Goal: Information Seeking & Learning: Find contact information

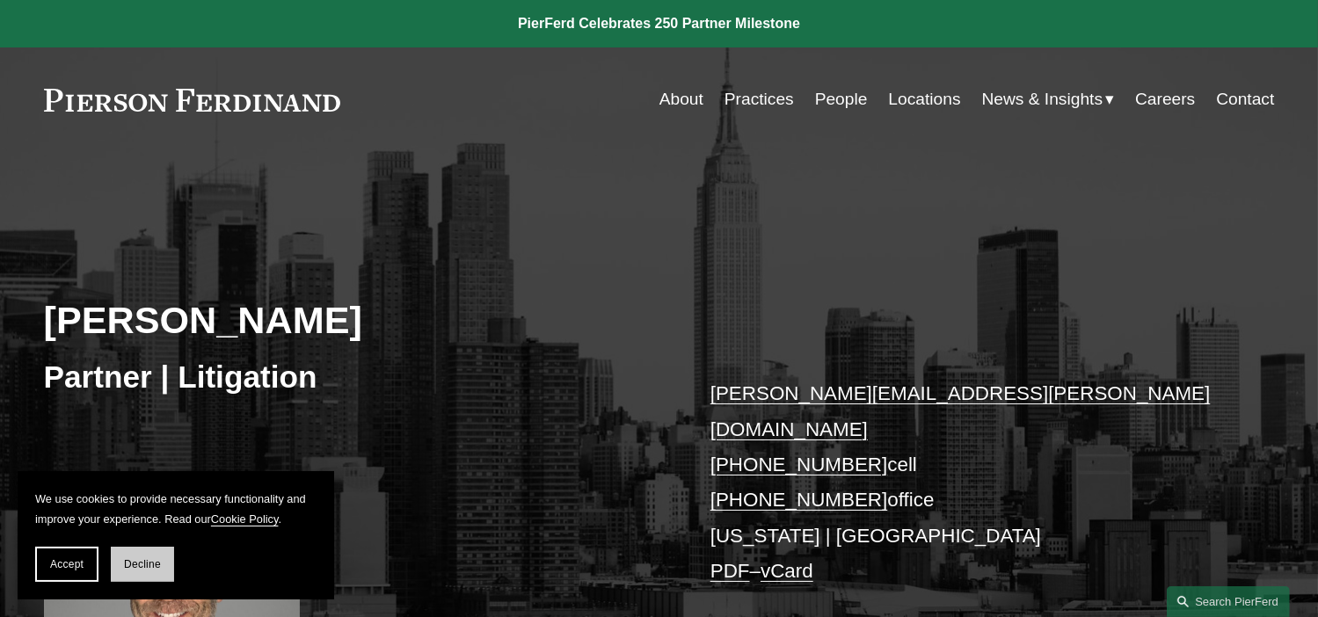
click at [133, 562] on span "Decline" at bounding box center [142, 564] width 37 height 12
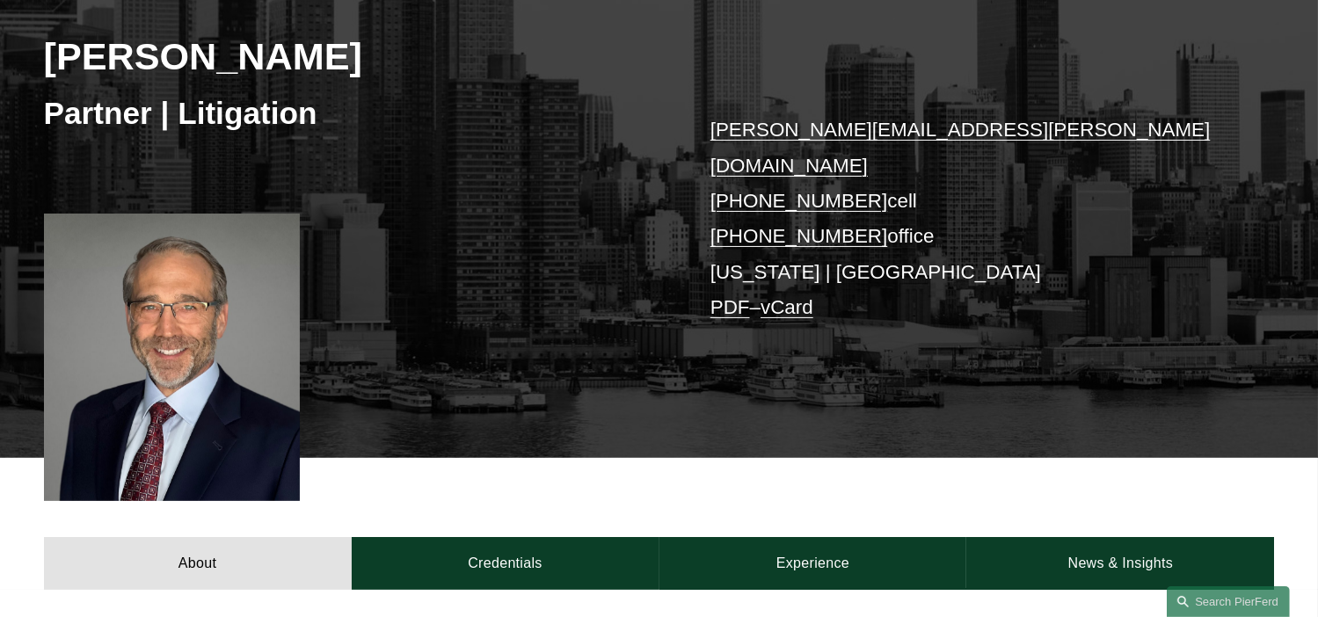
scroll to position [352, 0]
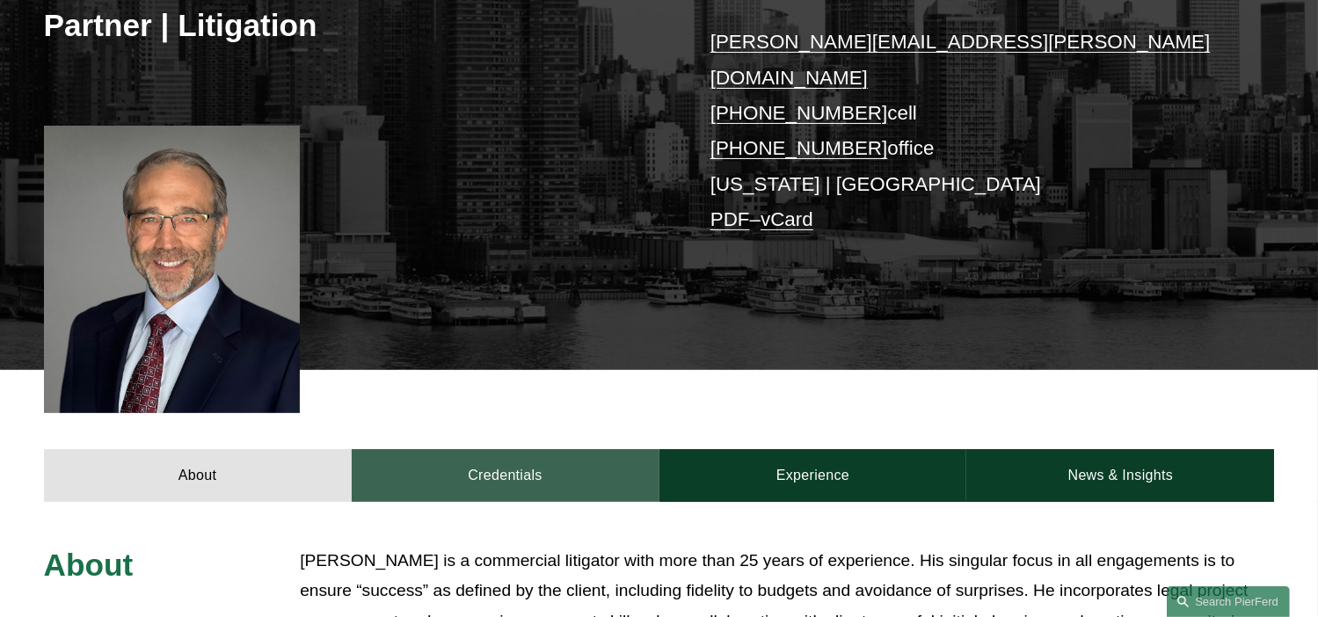
click at [474, 449] on link "Credentials" at bounding box center [506, 475] width 308 height 53
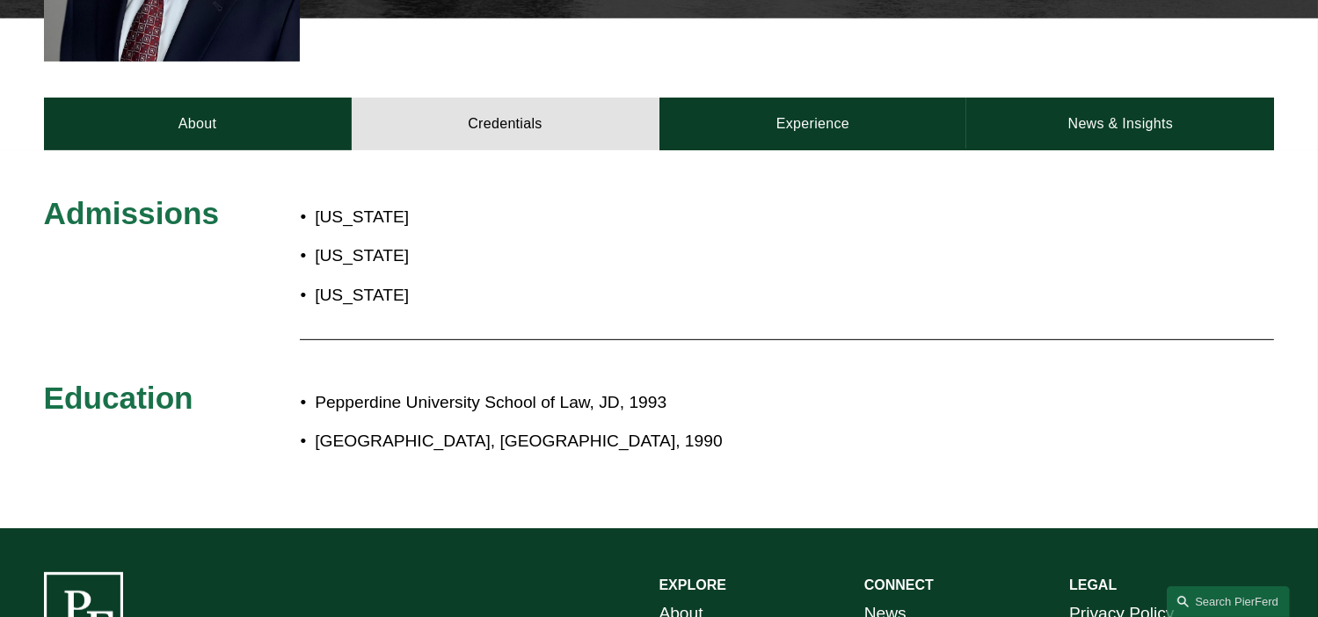
scroll to position [616, 0]
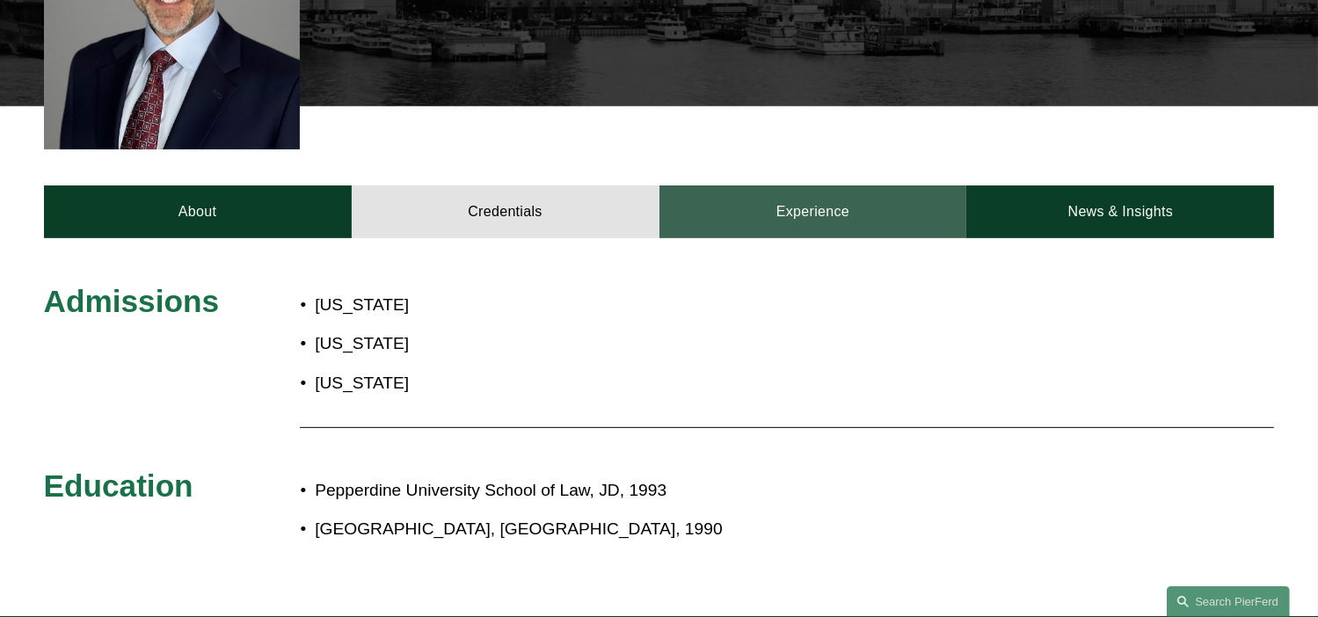
click at [785, 193] on link "Experience" at bounding box center [814, 212] width 308 height 53
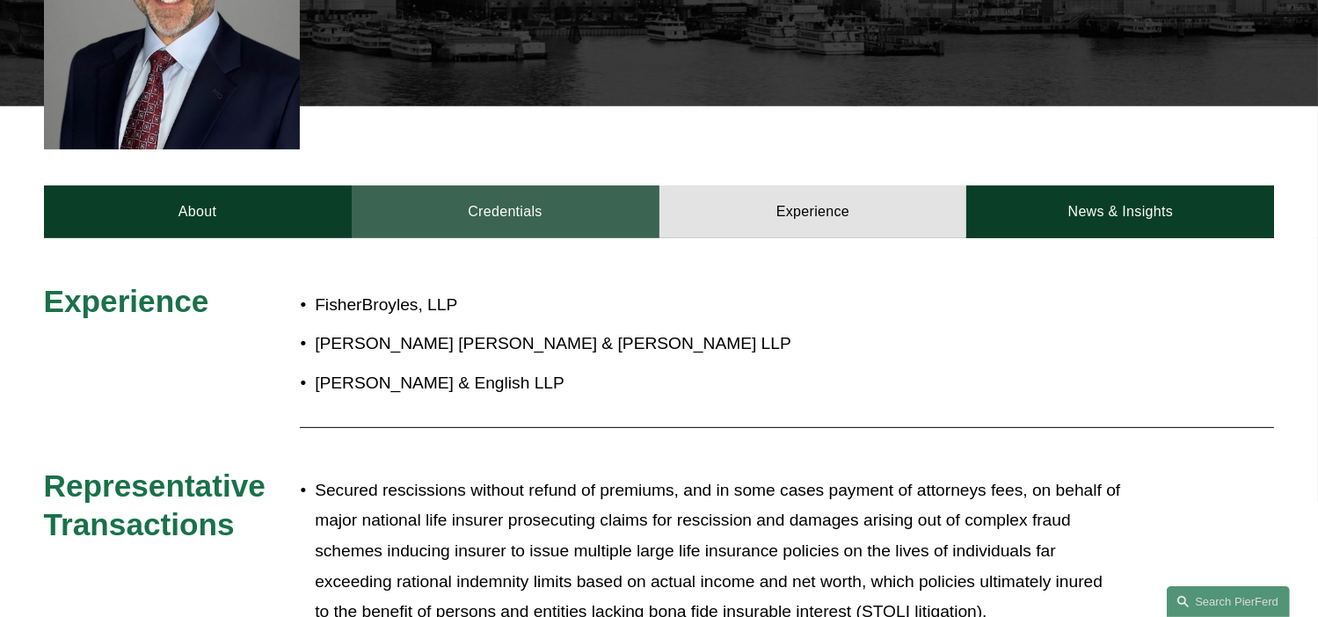
click at [468, 186] on link "Credentials" at bounding box center [506, 212] width 308 height 53
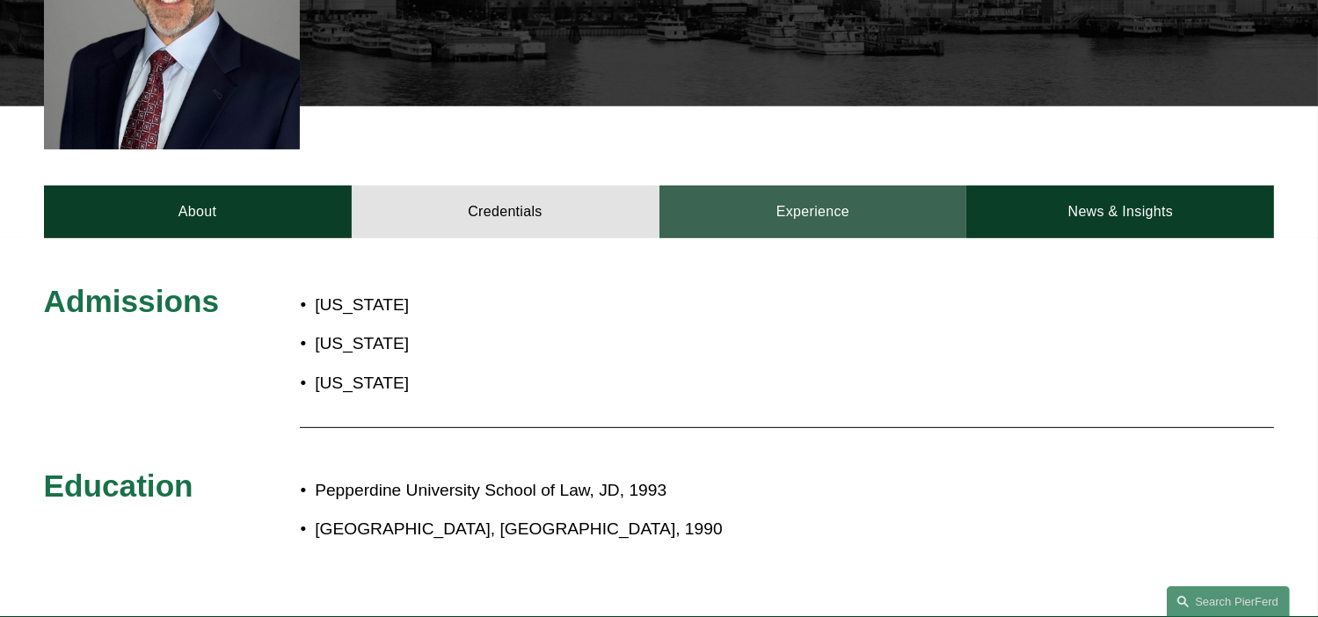
click at [726, 186] on link "Experience" at bounding box center [814, 212] width 308 height 53
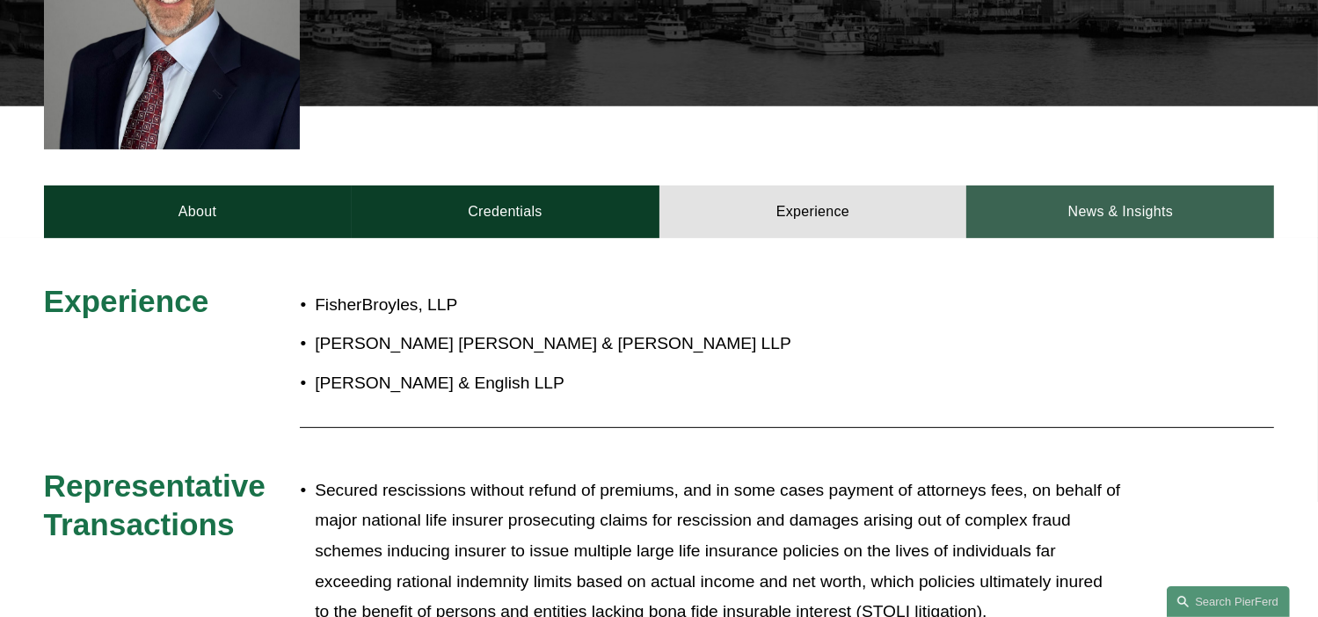
click at [1123, 199] on link "News & Insights" at bounding box center [1120, 212] width 308 height 53
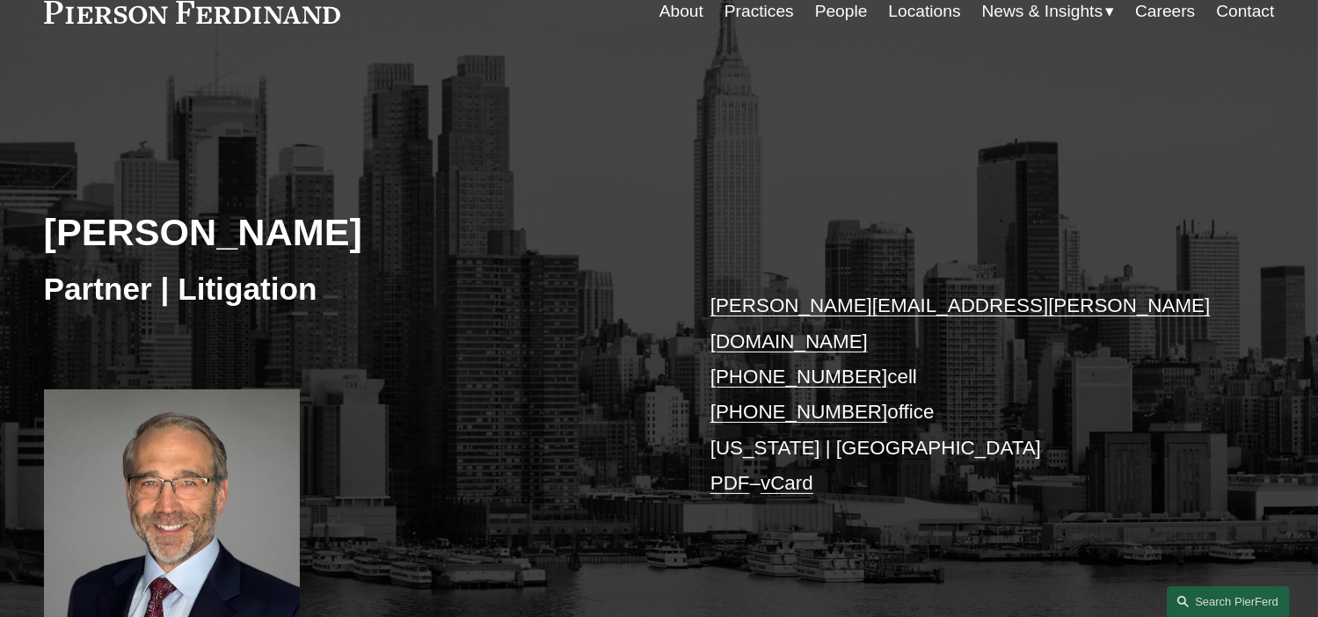
scroll to position [0, 0]
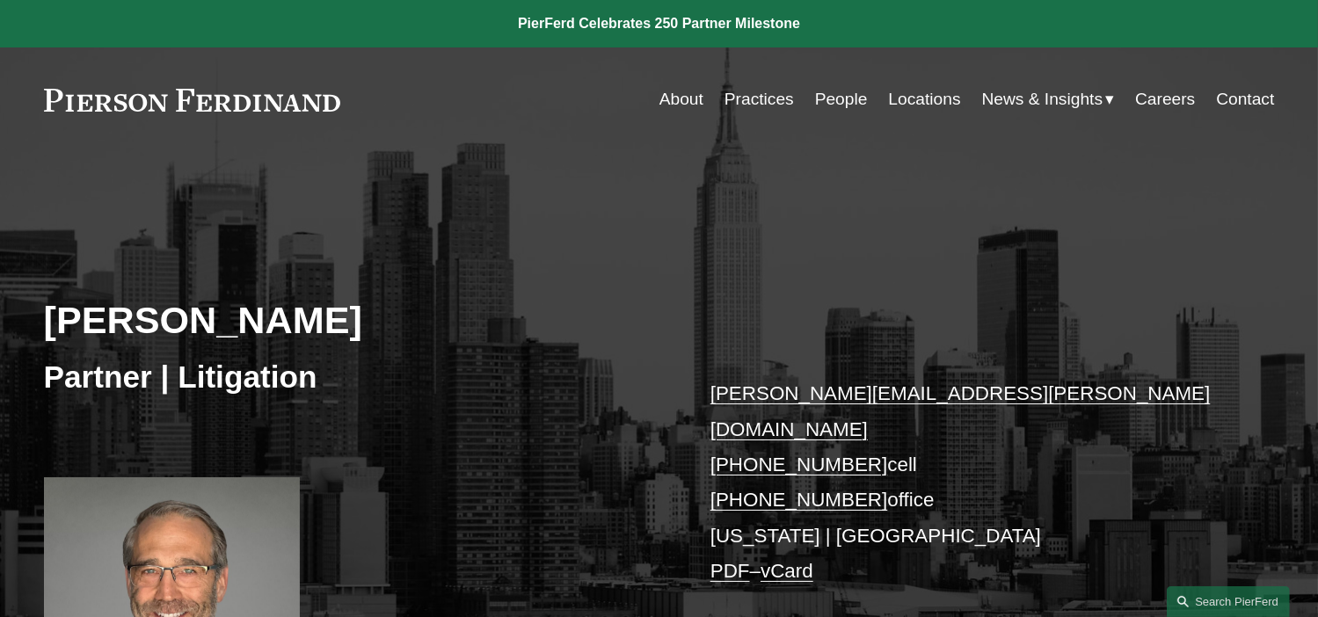
click at [905, 96] on link "Locations" at bounding box center [924, 99] width 72 height 33
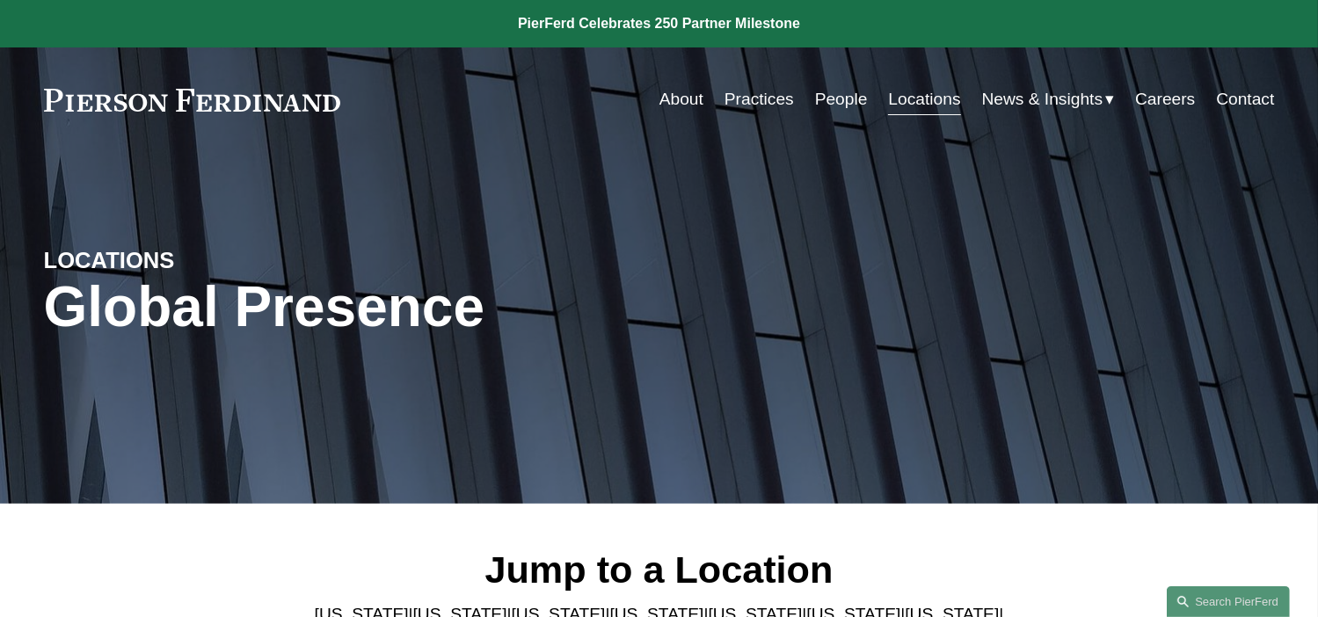
scroll to position [264, 0]
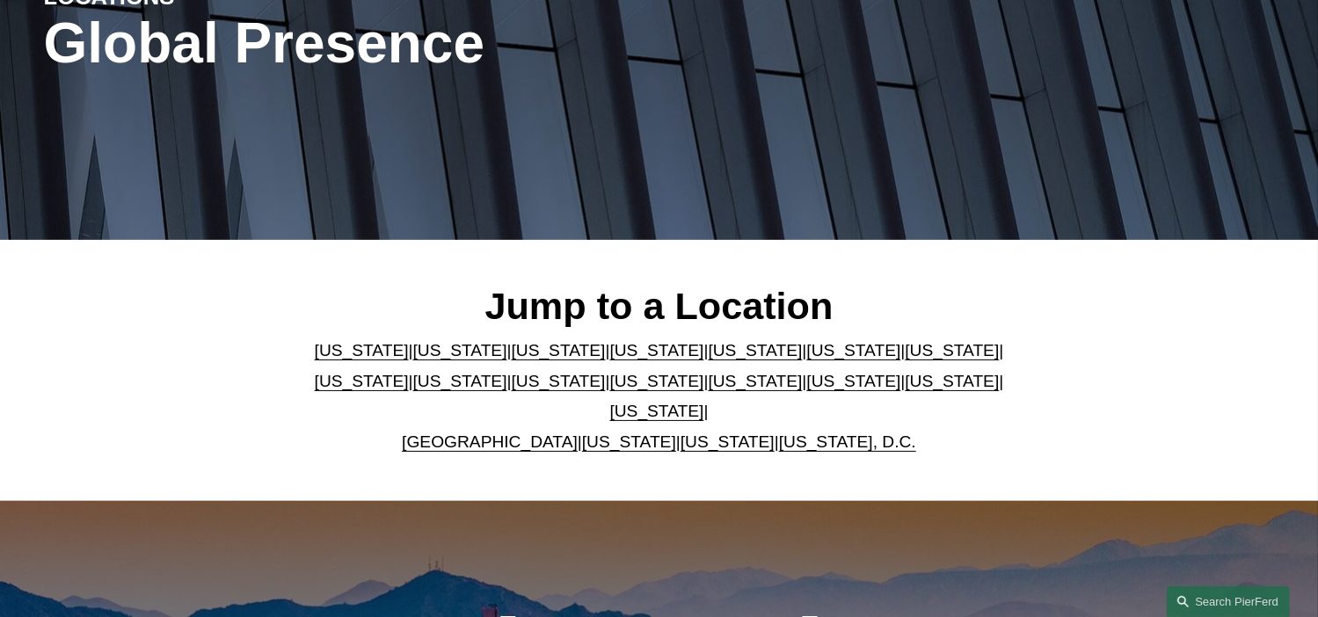
click at [905, 360] on link "Illinois" at bounding box center [952, 350] width 94 height 18
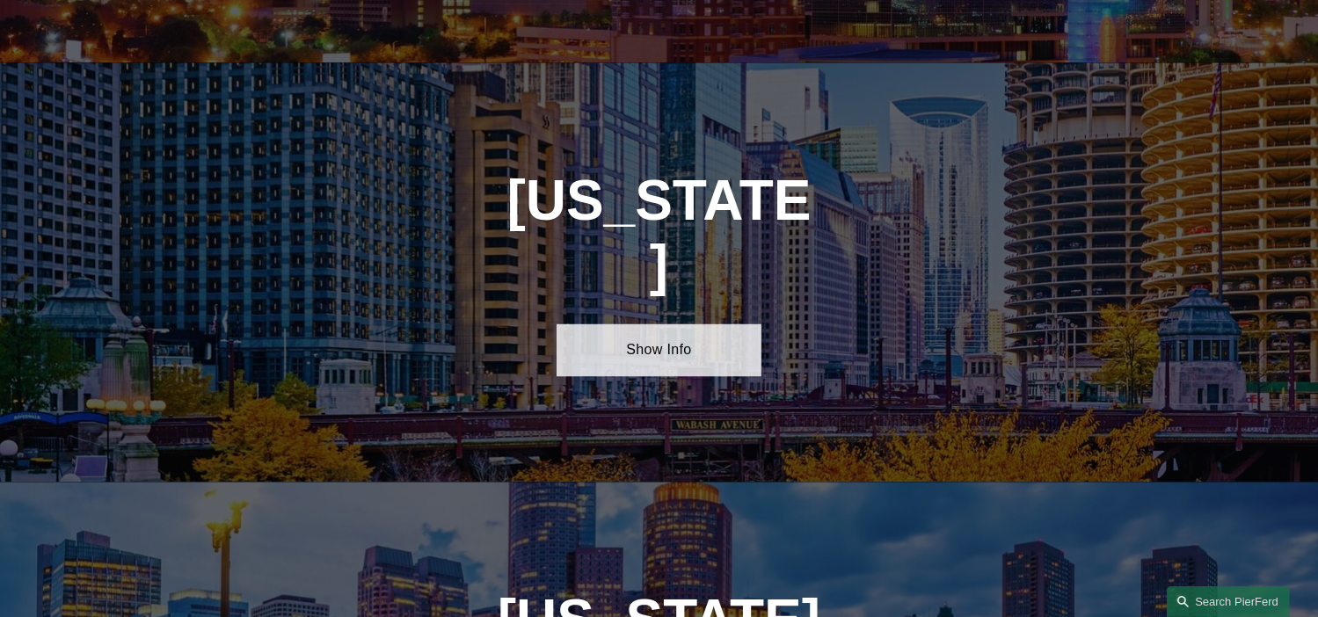
click at [650, 325] on link "Show Info" at bounding box center [659, 351] width 205 height 53
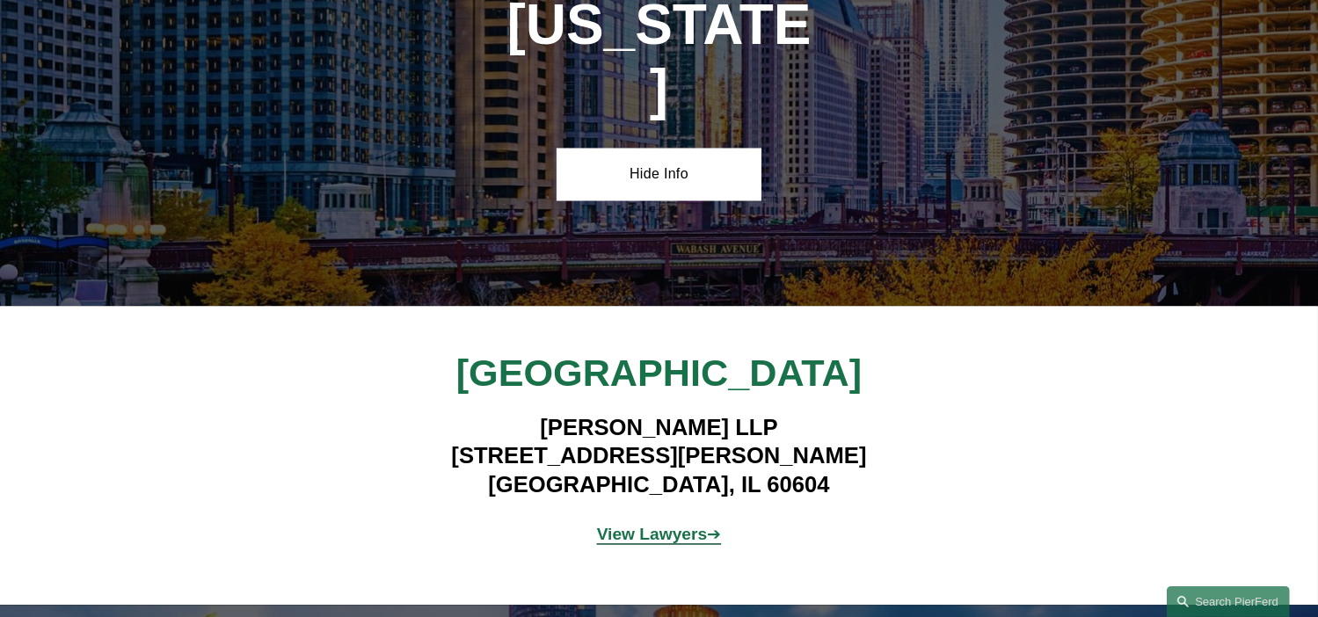
scroll to position [3326, 0]
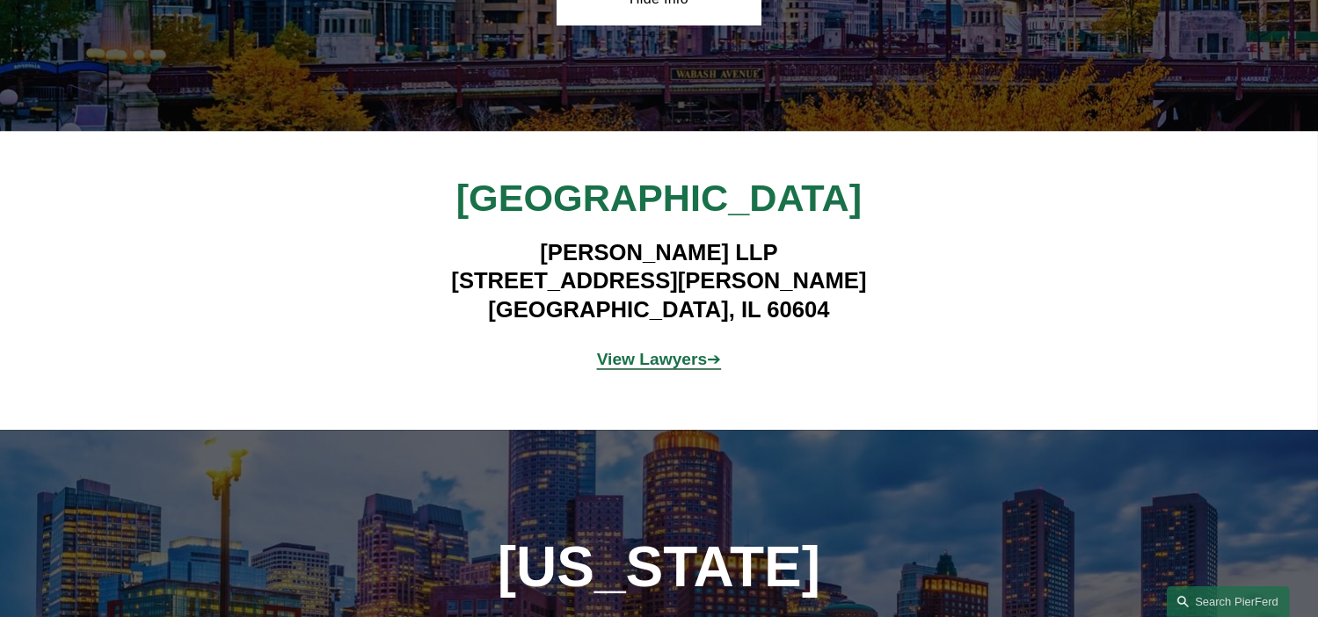
click at [691, 350] on strong "View Lawyers" at bounding box center [652, 359] width 111 height 18
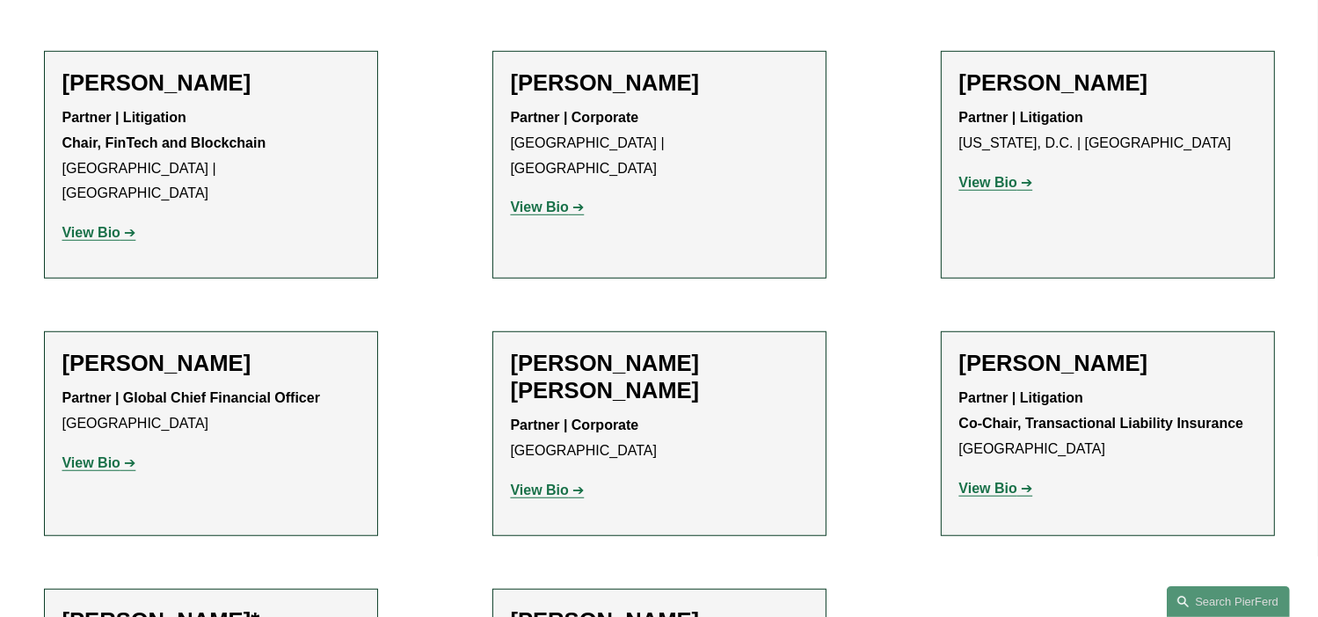
scroll to position [1143, 0]
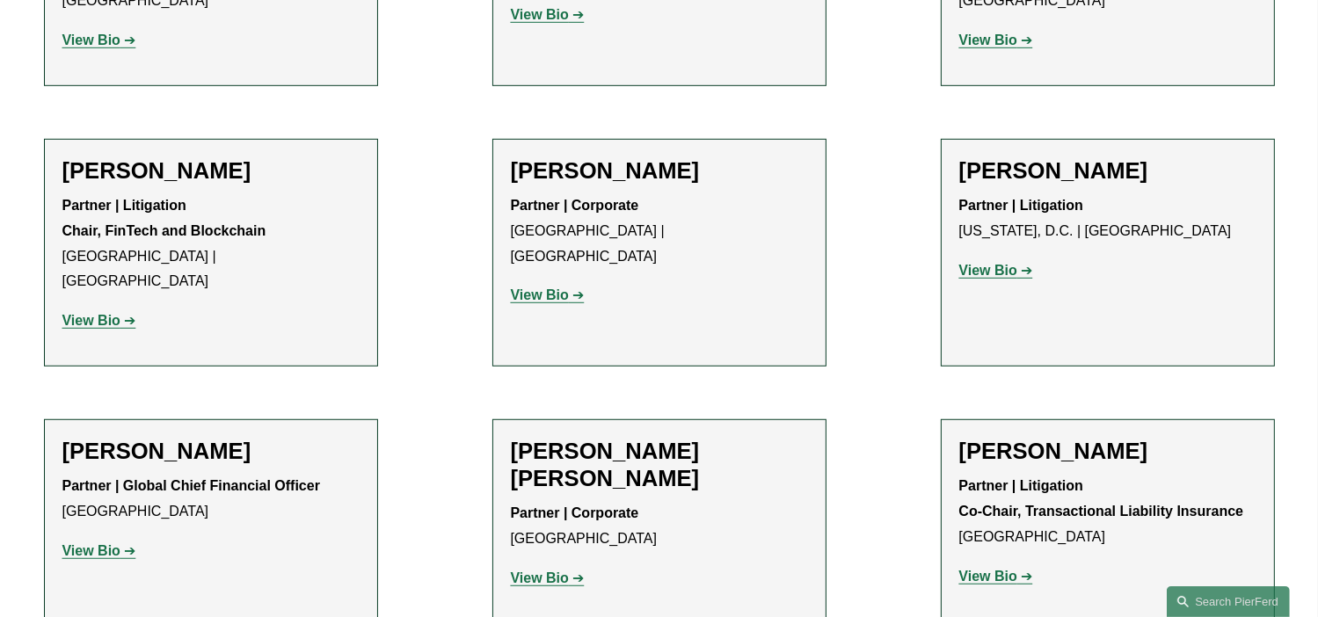
click at [84, 313] on strong "View Bio" at bounding box center [91, 320] width 58 height 15
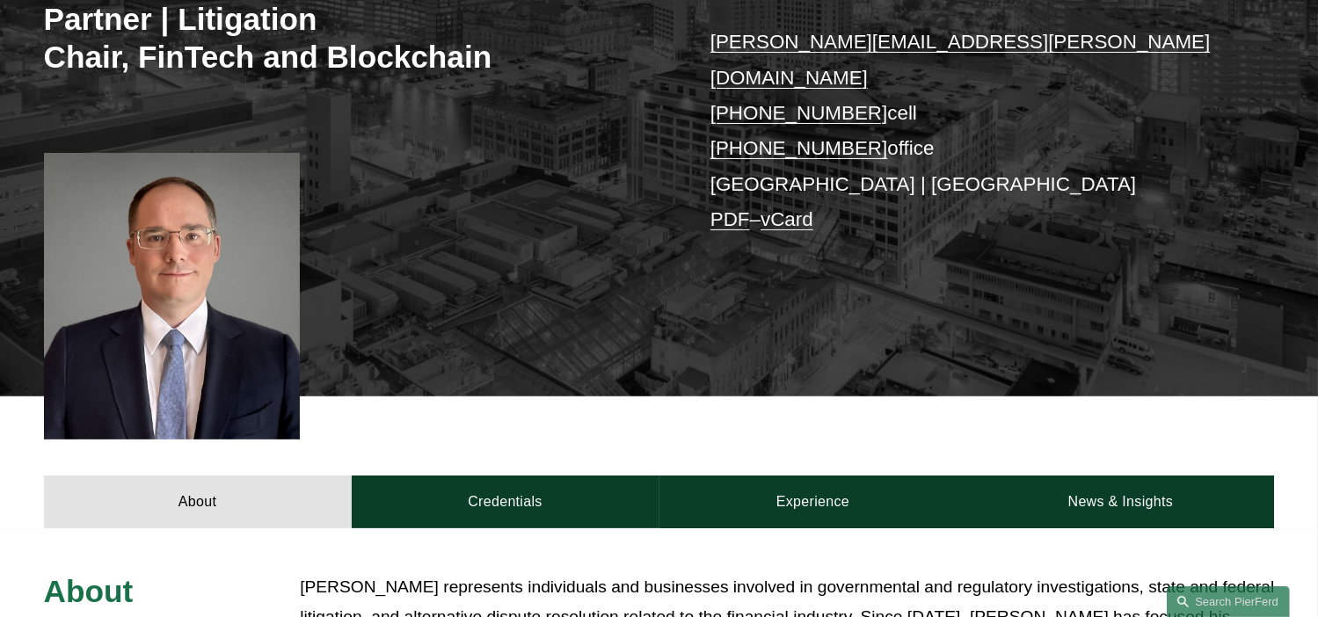
scroll to position [528, 0]
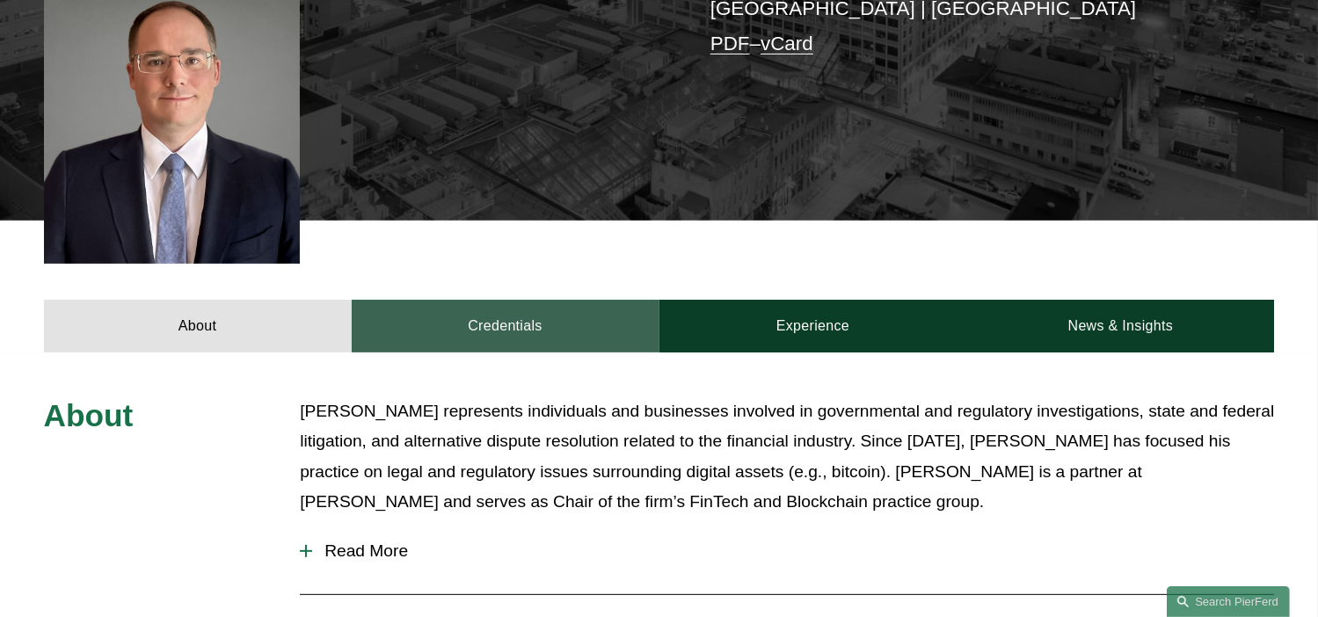
click at [529, 300] on link "Credentials" at bounding box center [506, 326] width 308 height 53
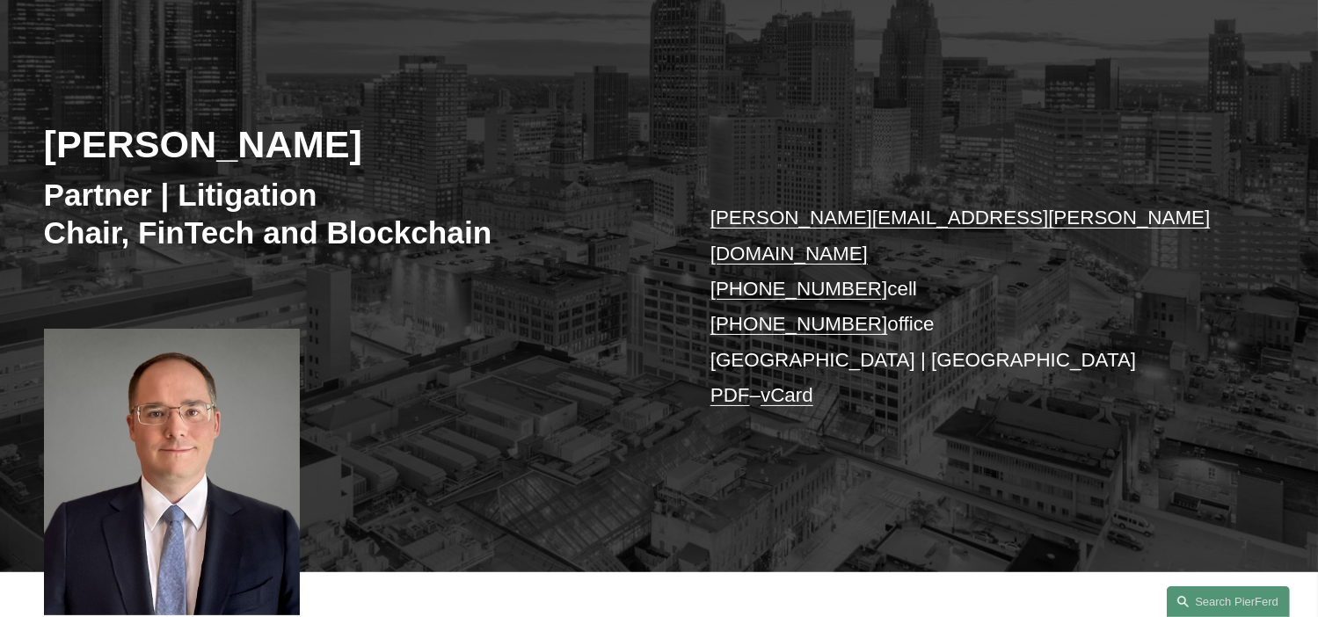
scroll to position [0, 0]
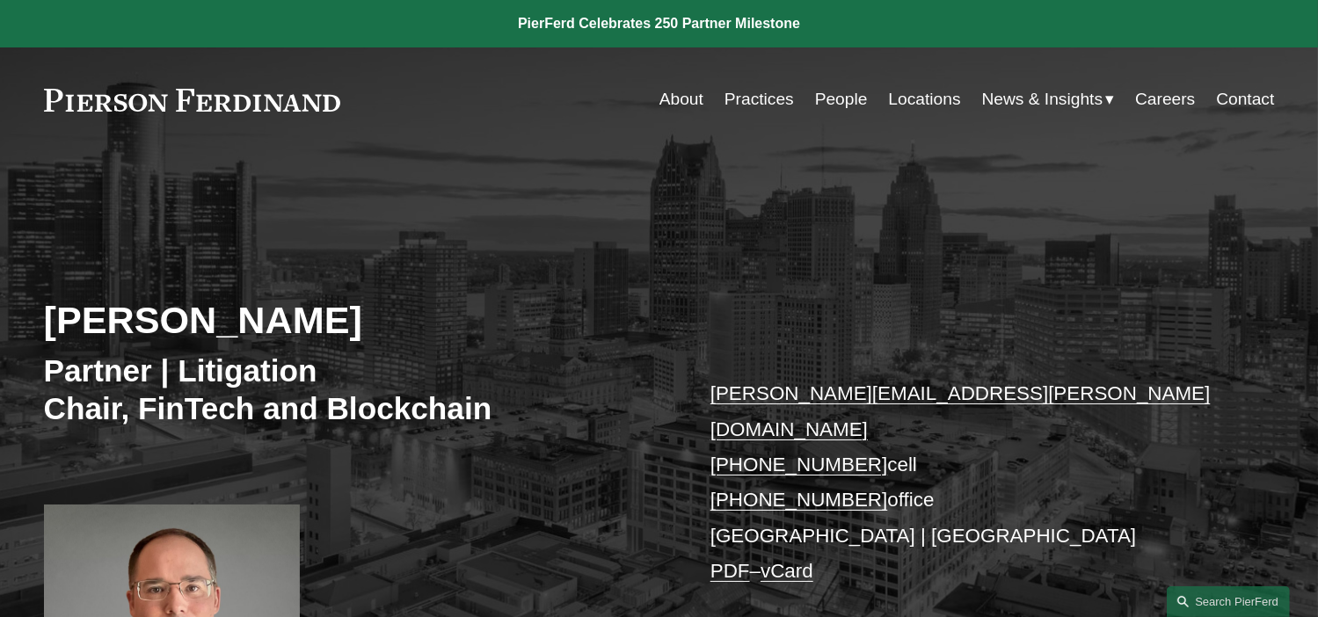
click at [920, 96] on link "Locations" at bounding box center [924, 99] width 72 height 33
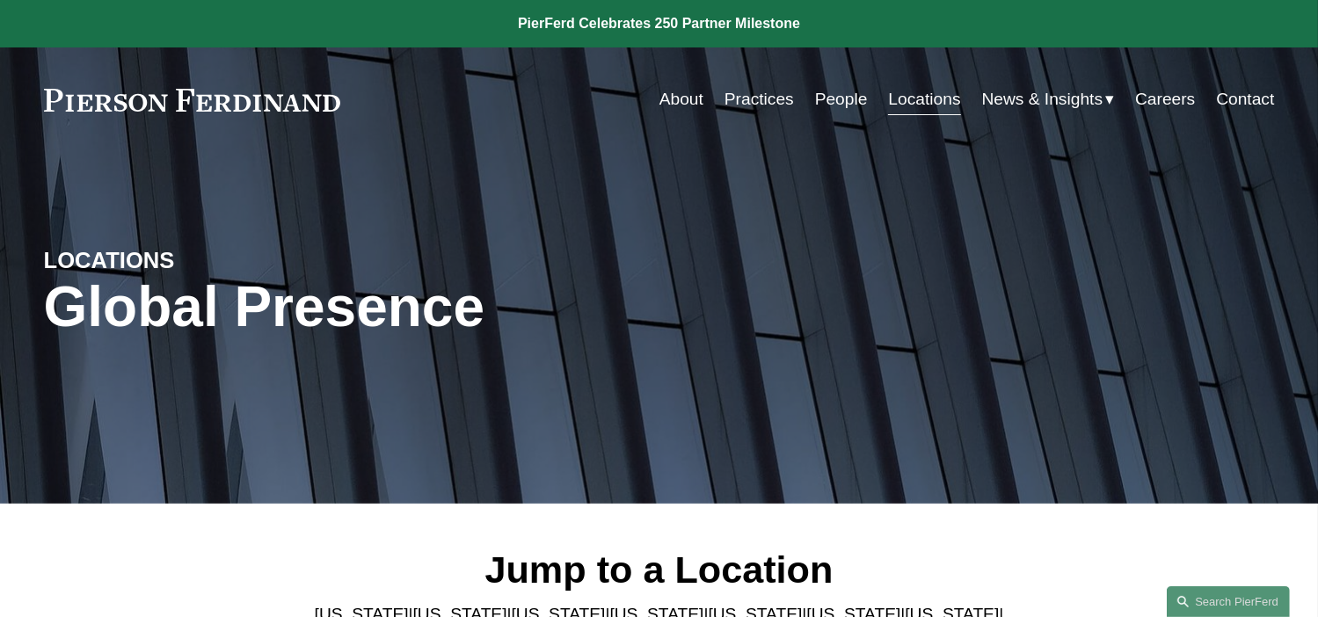
click at [845, 92] on link "People" at bounding box center [841, 99] width 53 height 33
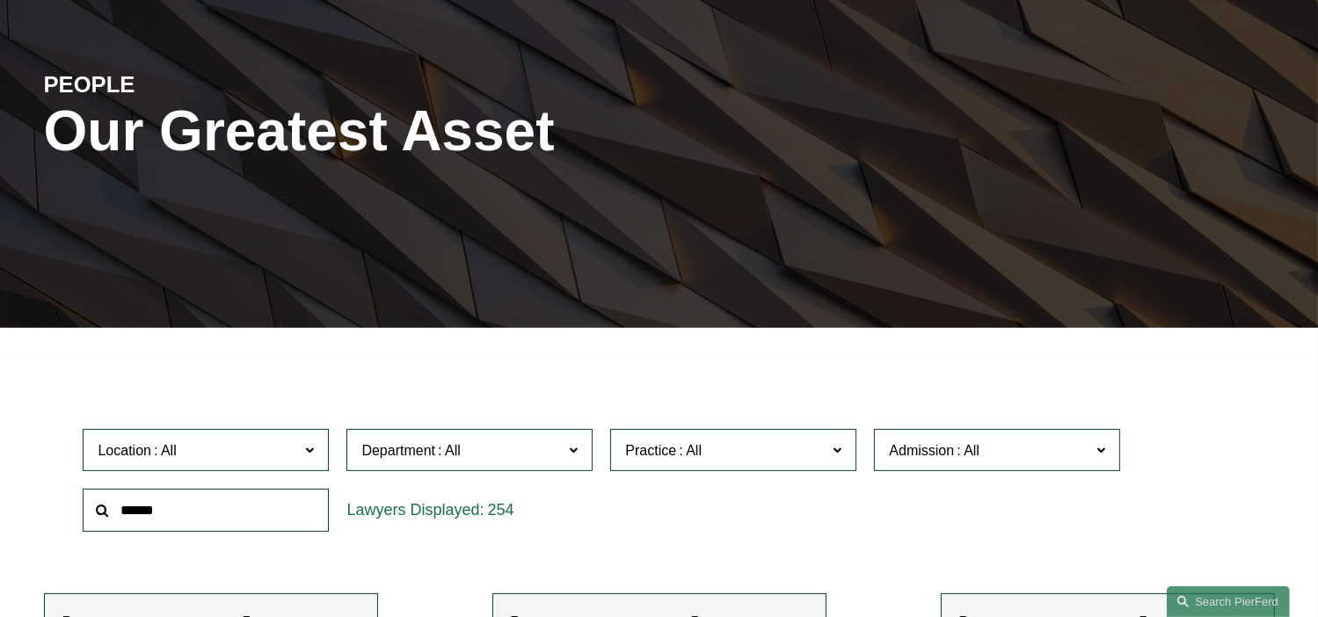
scroll to position [264, 0]
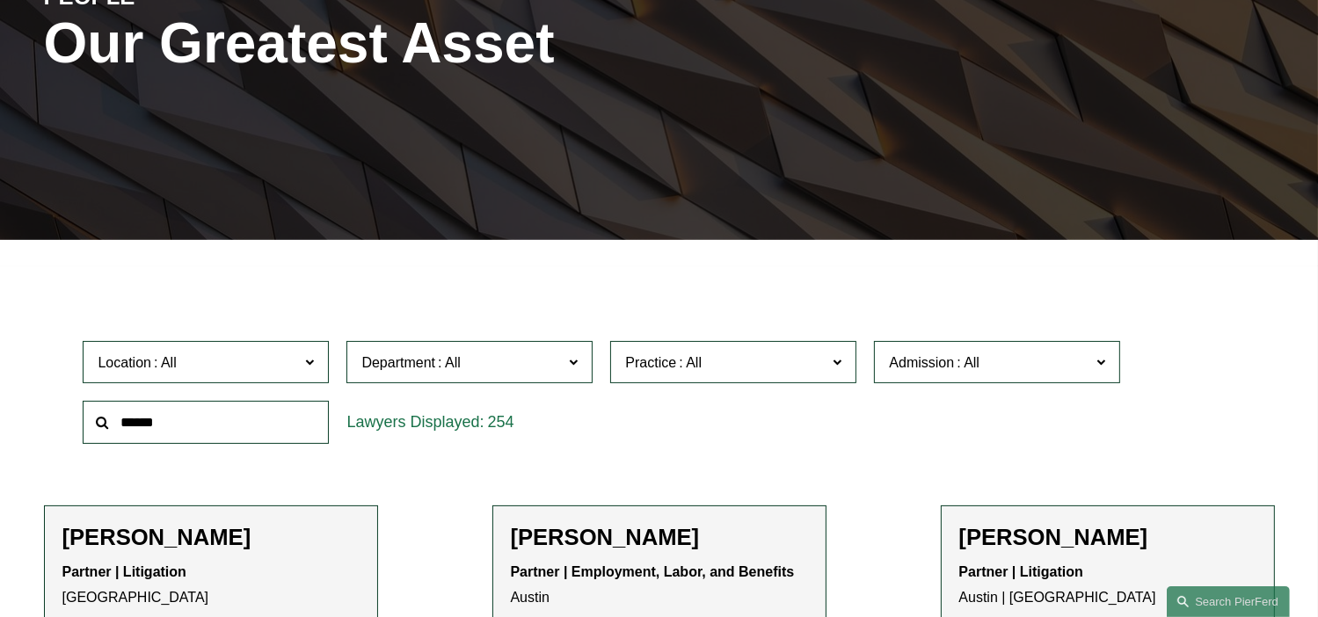
click at [1083, 363] on span "Admission" at bounding box center [989, 363] width 201 height 24
click at [0, 0] on link "[US_STATE]" at bounding box center [0, 0] width 0 height 0
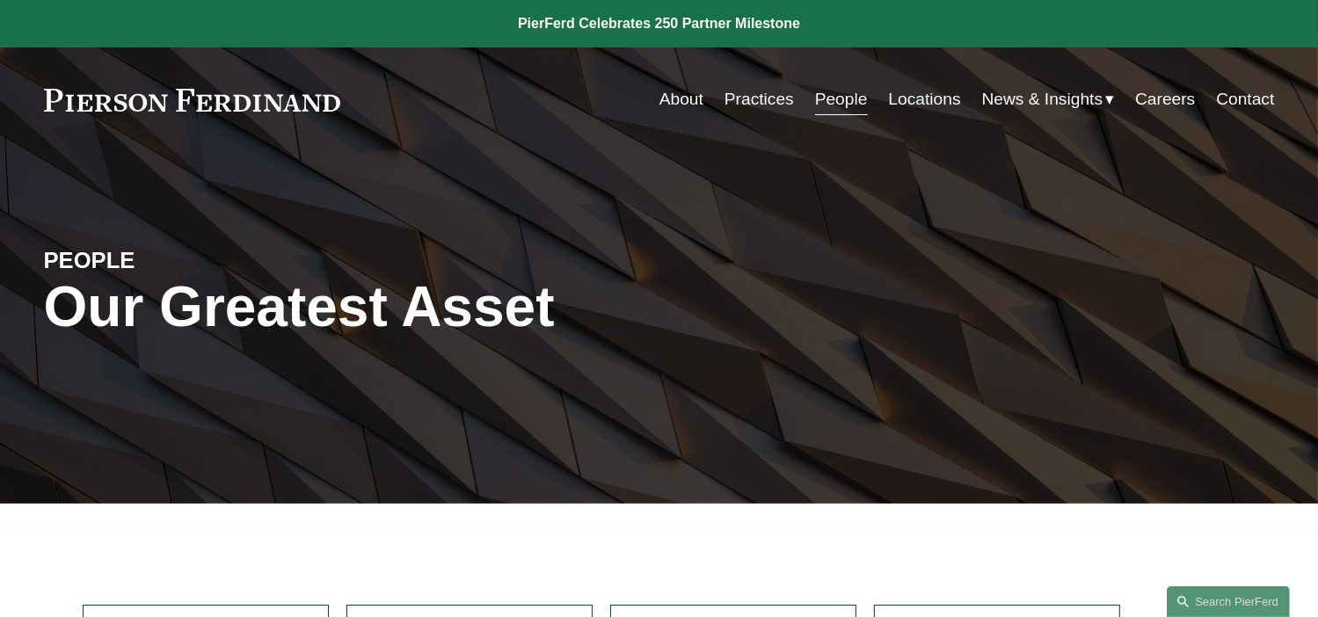
scroll to position [440, 0]
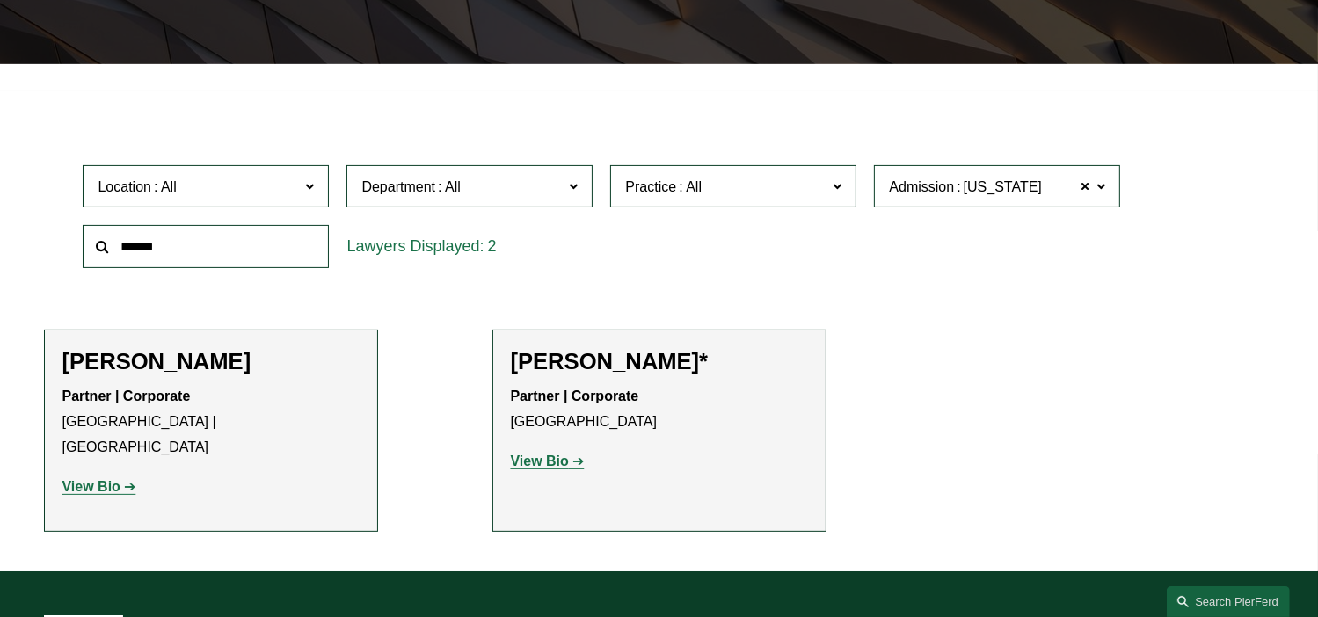
click at [539, 469] on strong "View Bio" at bounding box center [540, 461] width 58 height 15
click at [97, 479] on strong "View Bio" at bounding box center [91, 486] width 58 height 15
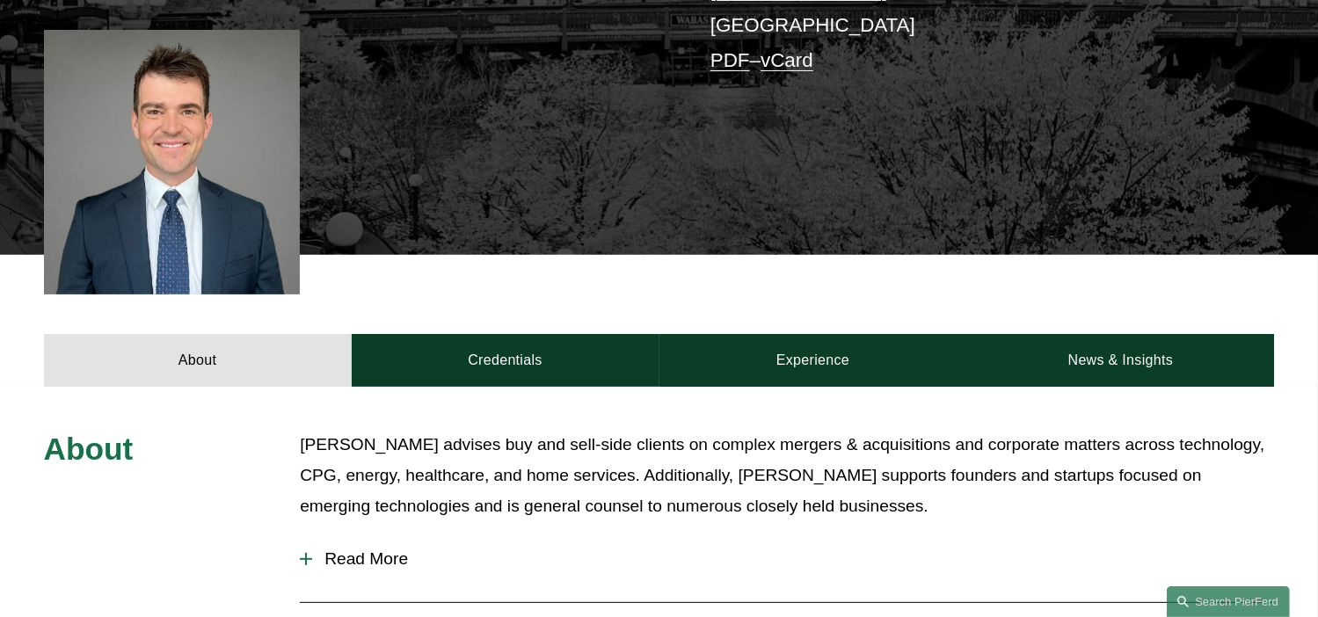
scroll to position [616, 0]
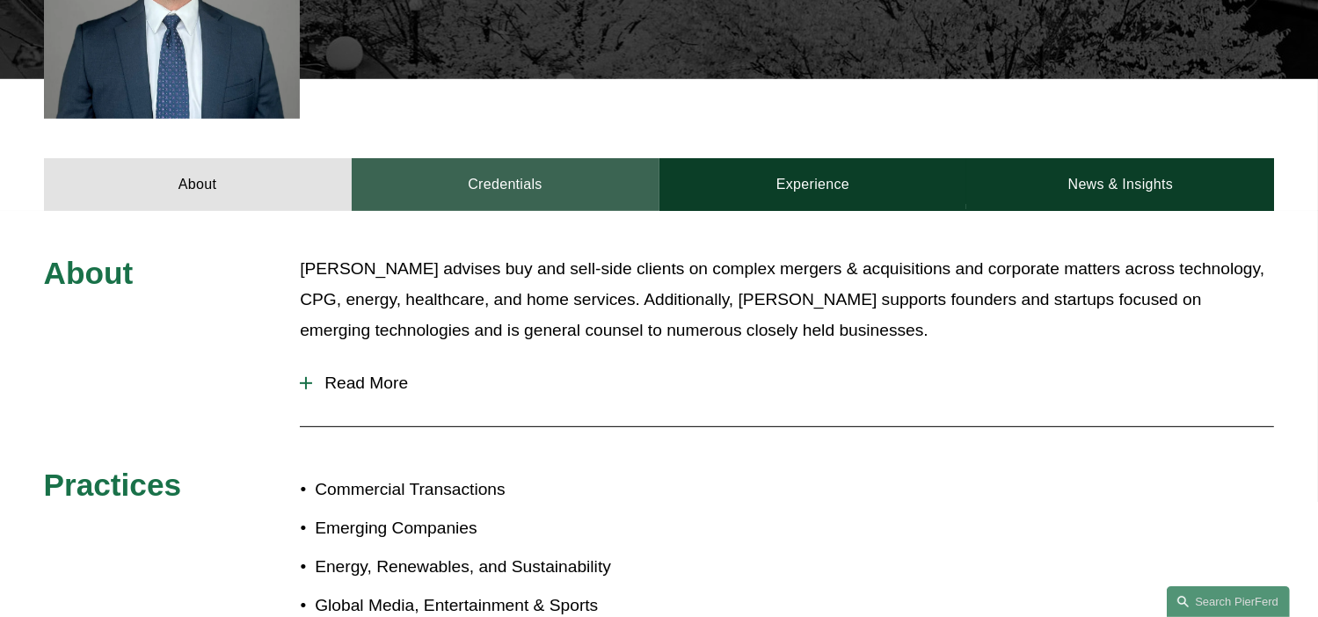
click at [493, 180] on link "Credentials" at bounding box center [506, 184] width 308 height 53
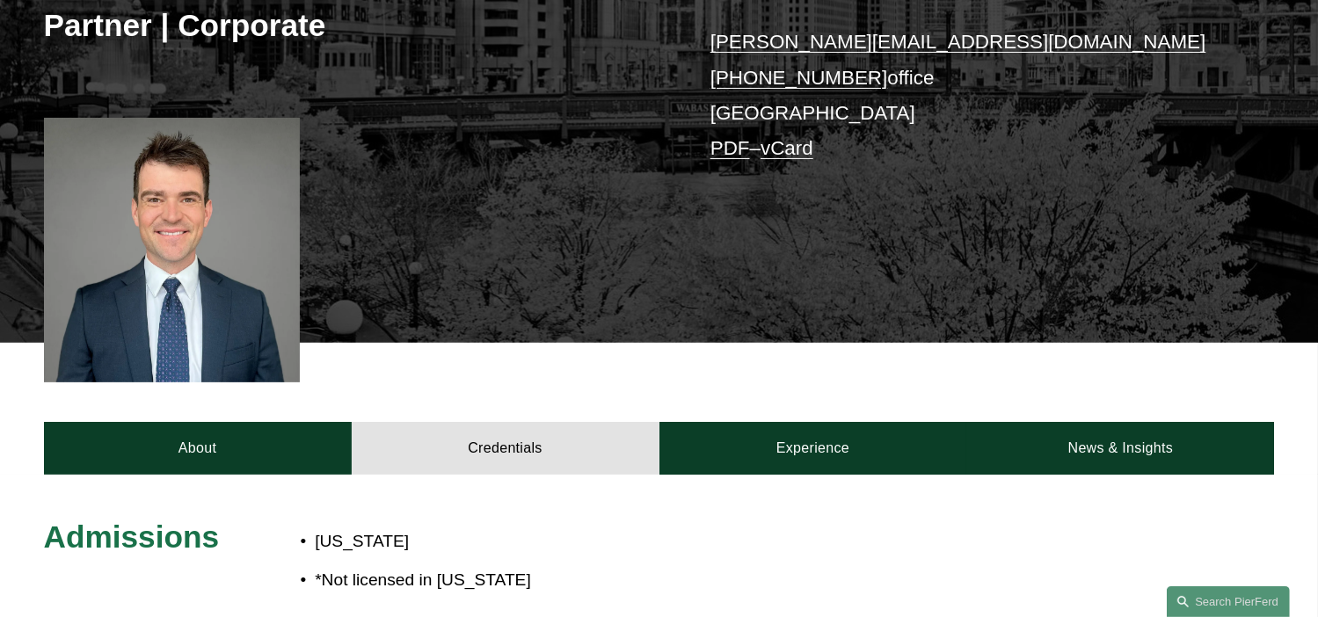
scroll to position [176, 0]
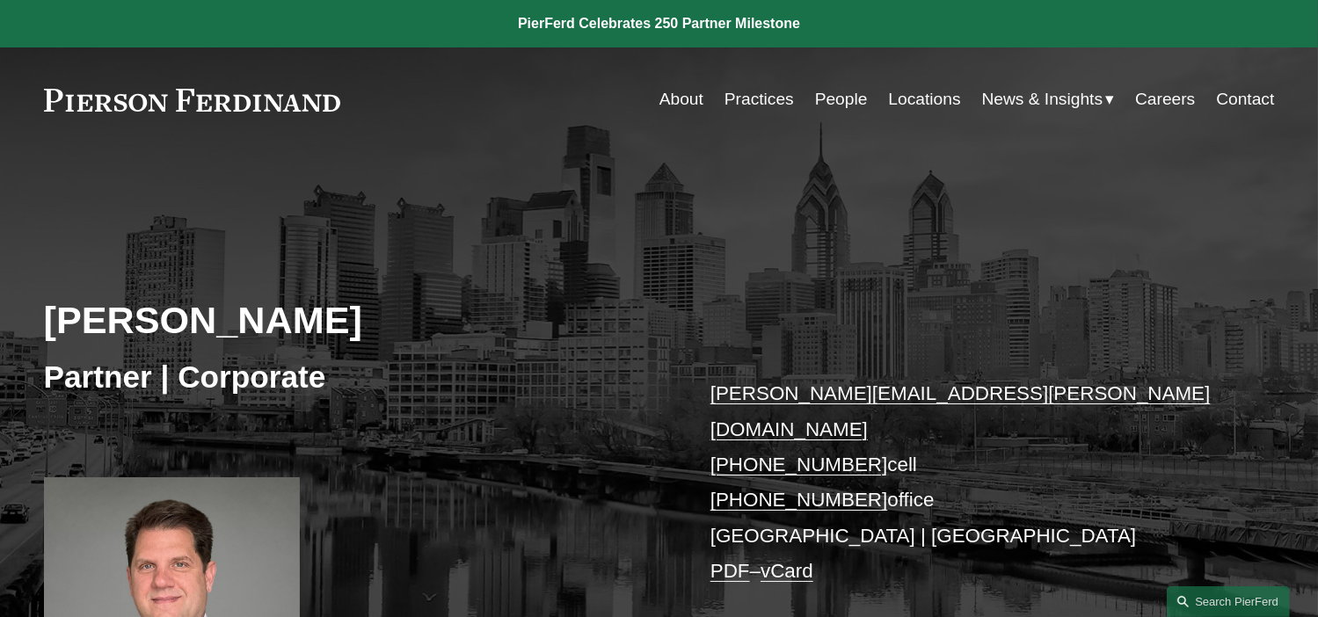
scroll to position [352, 0]
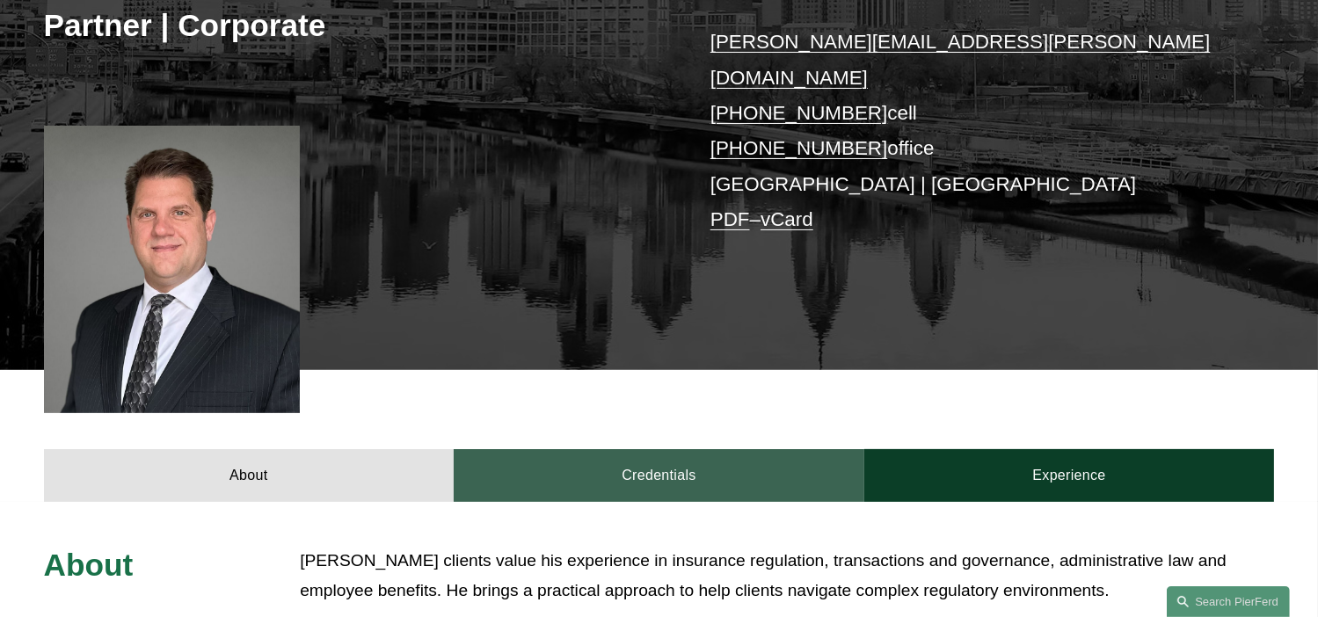
click at [657, 449] on link "Credentials" at bounding box center [659, 475] width 411 height 53
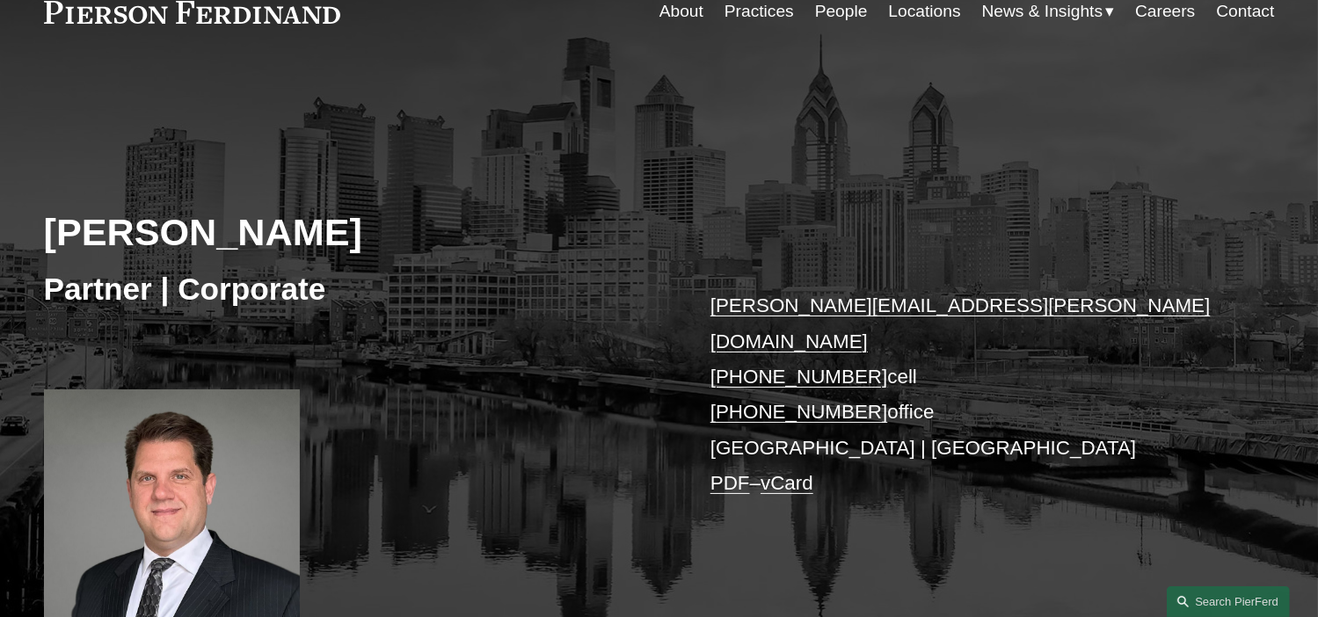
scroll to position [0, 0]
